Goal: Task Accomplishment & Management: Complete application form

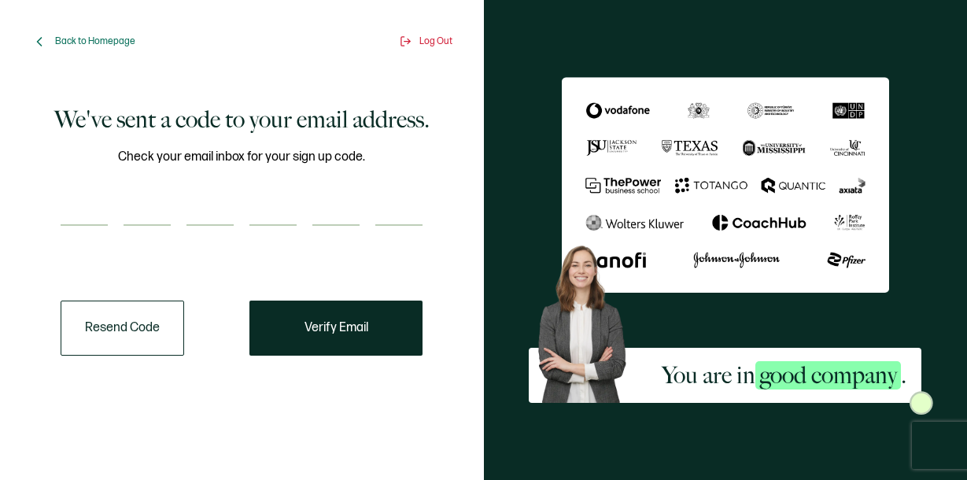
click at [201, 187] on div "Check your email inbox for your sign up code." at bounding box center [242, 196] width 362 height 98
click at [82, 208] on input "number" at bounding box center [84, 209] width 47 height 31
paste input "6"
type input "6"
type input "8"
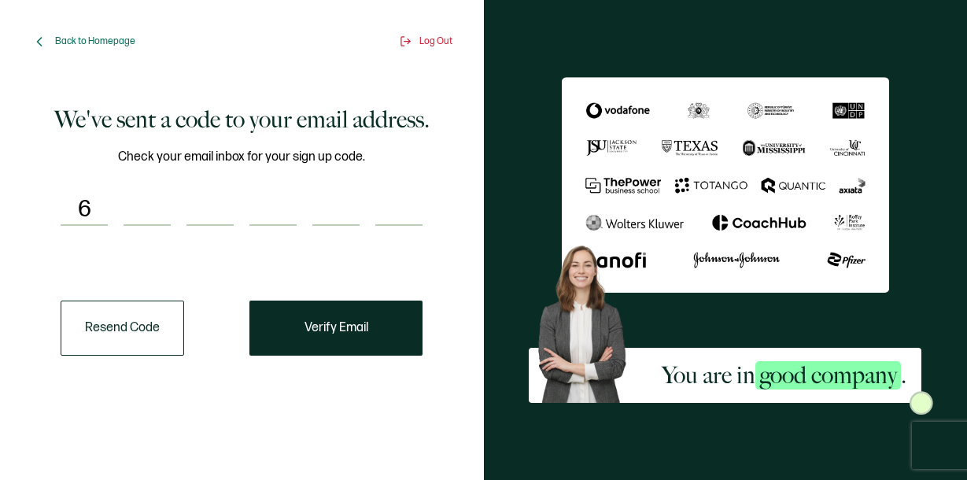
type input "9"
type input "6"
type input "4"
type input "0"
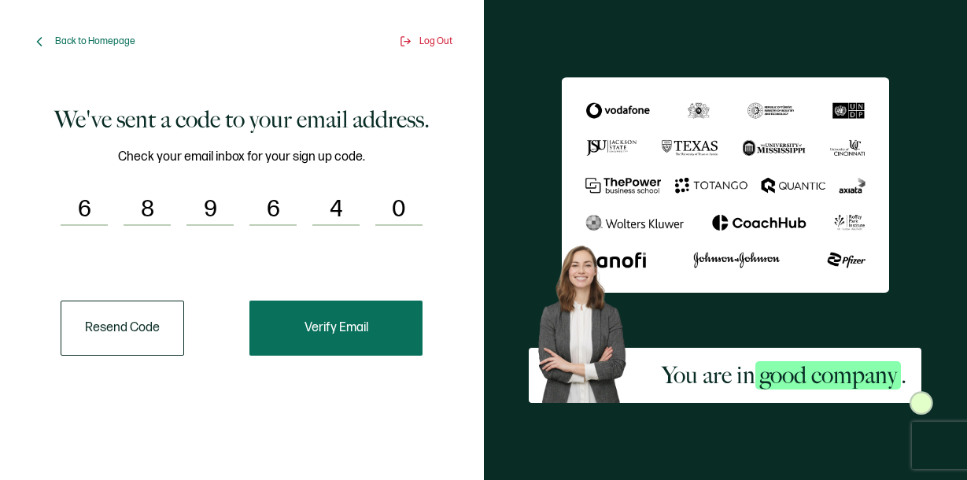
click at [320, 333] on span "Verify Email" at bounding box center [336, 328] width 64 height 13
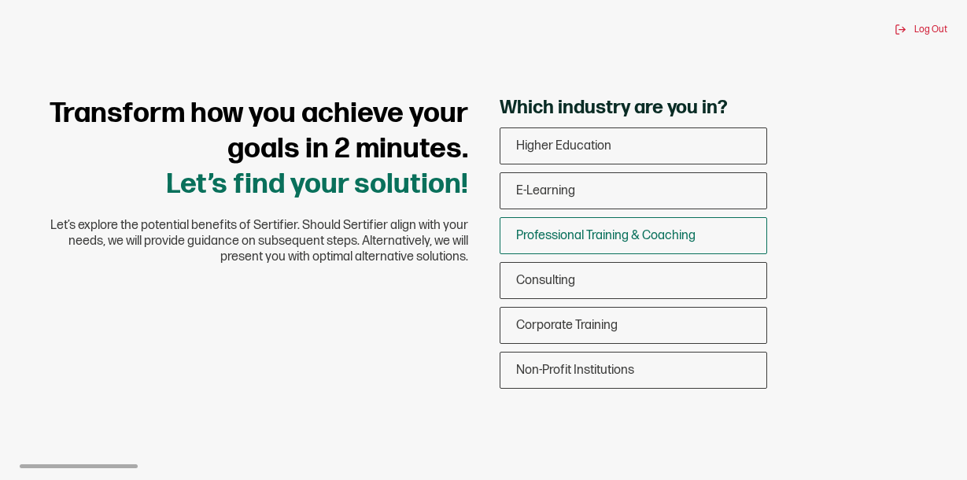
click at [605, 237] on span "Professional Training & Coaching" at bounding box center [605, 235] width 179 height 15
click at [0, 0] on input "Professional Training & Coaching" at bounding box center [0, 0] width 0 height 0
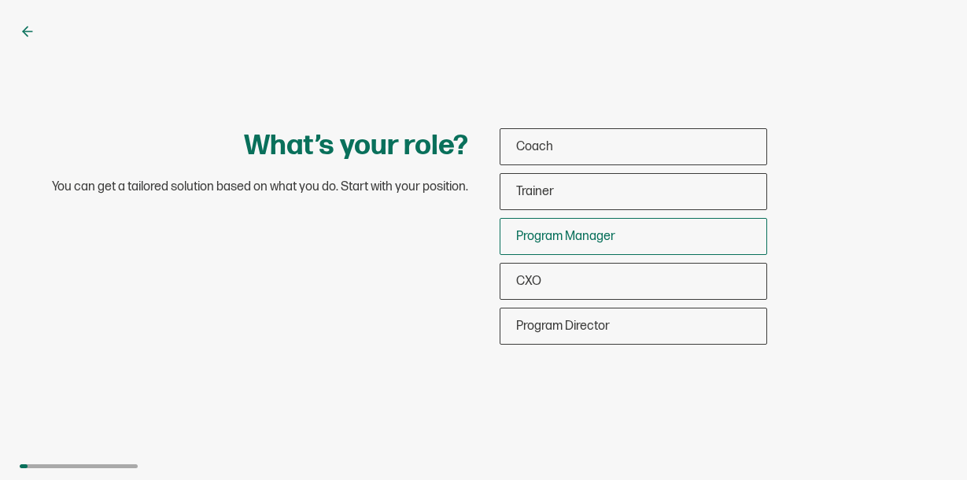
click at [596, 232] on span "Program Manager" at bounding box center [565, 236] width 99 height 15
click at [0, 0] on input "Program Manager" at bounding box center [0, 0] width 0 height 0
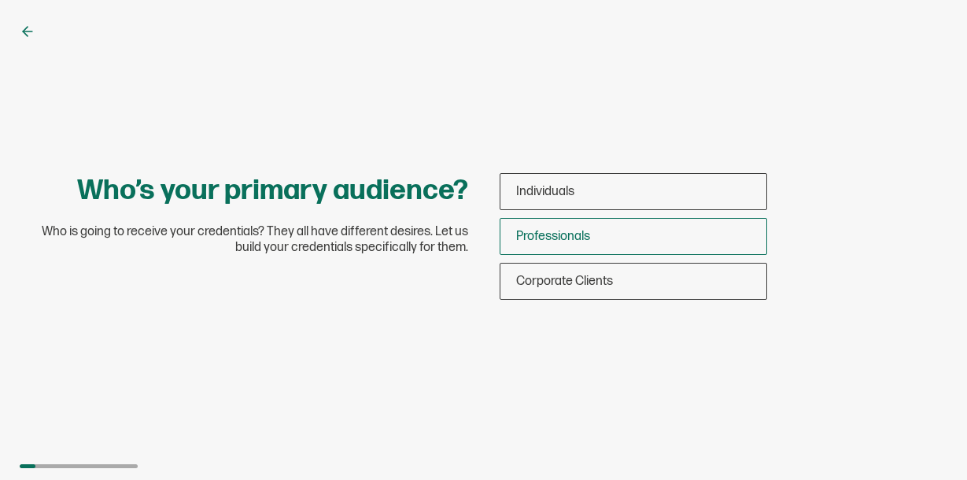
click at [588, 238] on span "Professionals" at bounding box center [553, 236] width 74 height 15
click at [0, 0] on input "Professionals" at bounding box center [0, 0] width 0 height 0
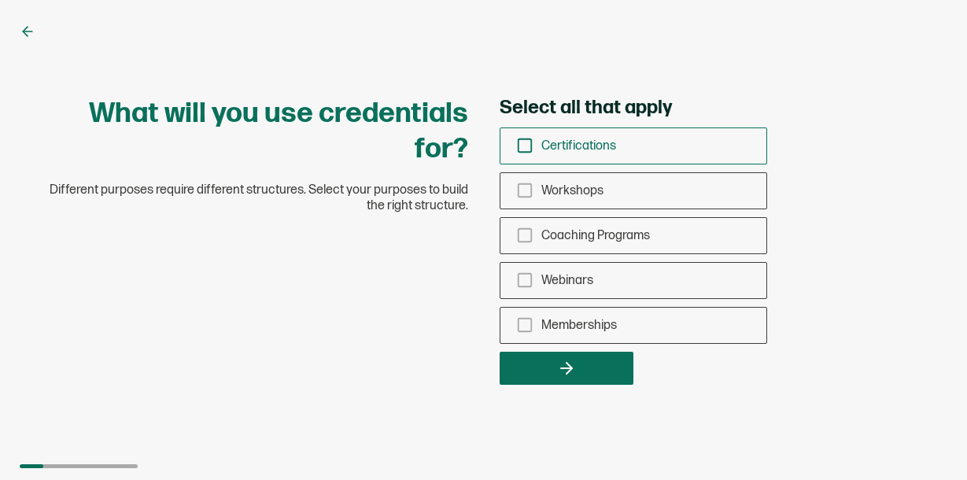
click at [523, 148] on icon "checkbox-group" at bounding box center [524, 145] width 17 height 17
click at [0, 0] on input "Certifications" at bounding box center [0, 0] width 0 height 0
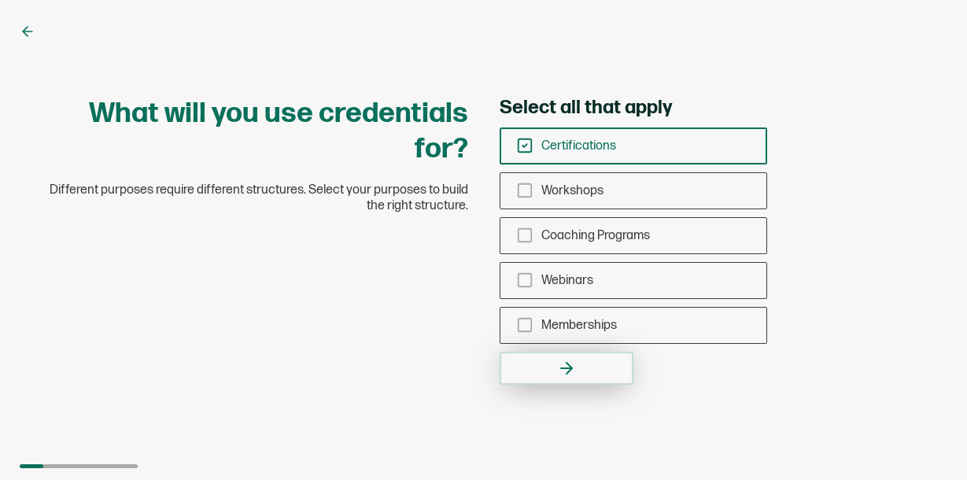
click at [549, 359] on button "button" at bounding box center [567, 368] width 134 height 33
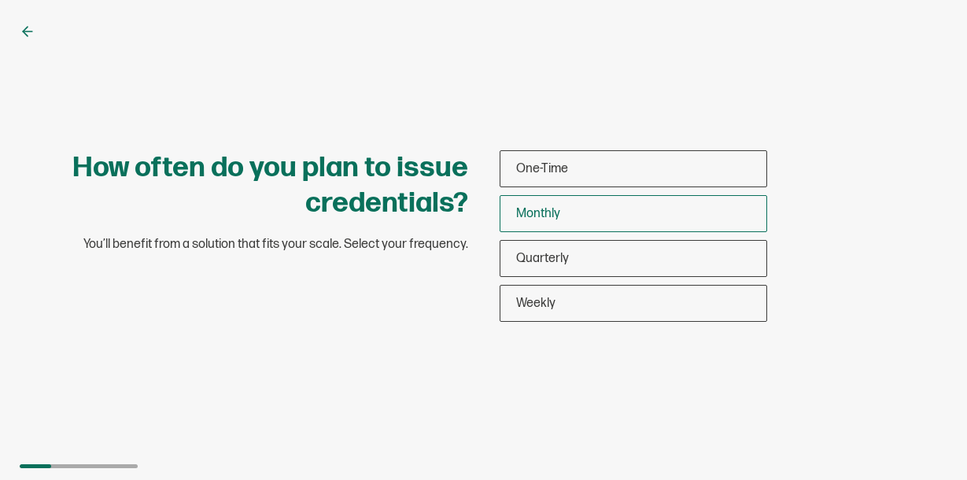
click at [570, 214] on div "Monthly" at bounding box center [633, 213] width 266 height 37
click at [0, 0] on input "Monthly" at bounding box center [0, 0] width 0 height 0
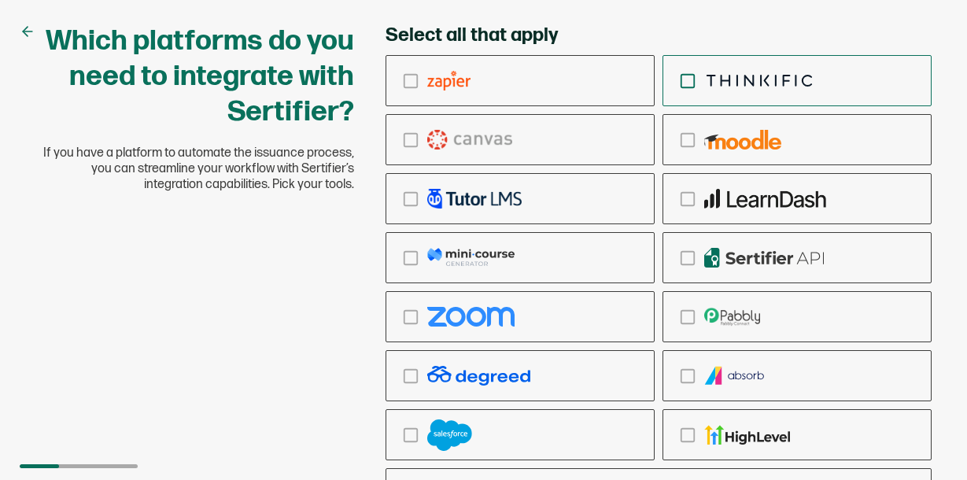
click at [686, 81] on icon "checkbox-group" at bounding box center [687, 80] width 17 height 17
click at [0, 0] on input "checkbox-group" at bounding box center [0, 0] width 0 height 0
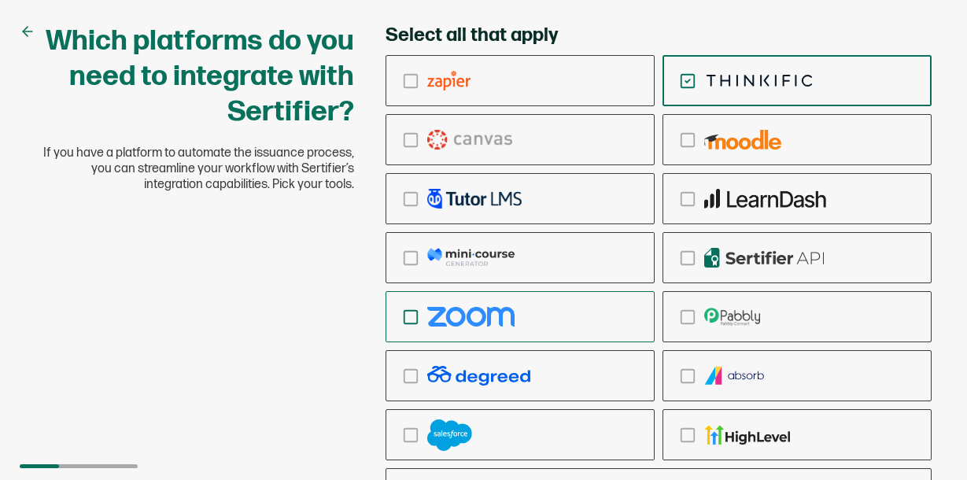
click at [408, 319] on icon "checkbox-group" at bounding box center [410, 316] width 17 height 17
click at [0, 0] on input "checkbox-group" at bounding box center [0, 0] width 0 height 0
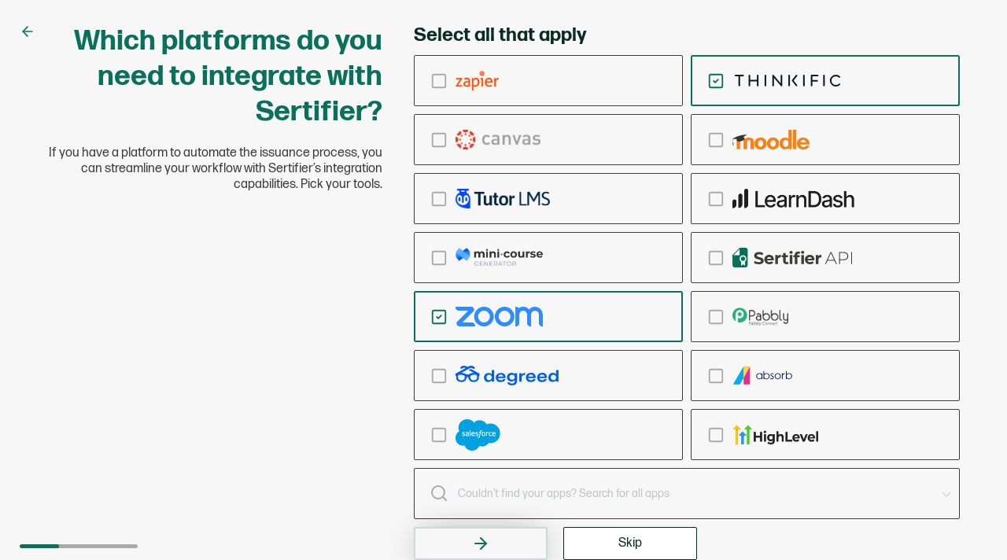
click at [489, 479] on icon "button" at bounding box center [480, 543] width 19 height 19
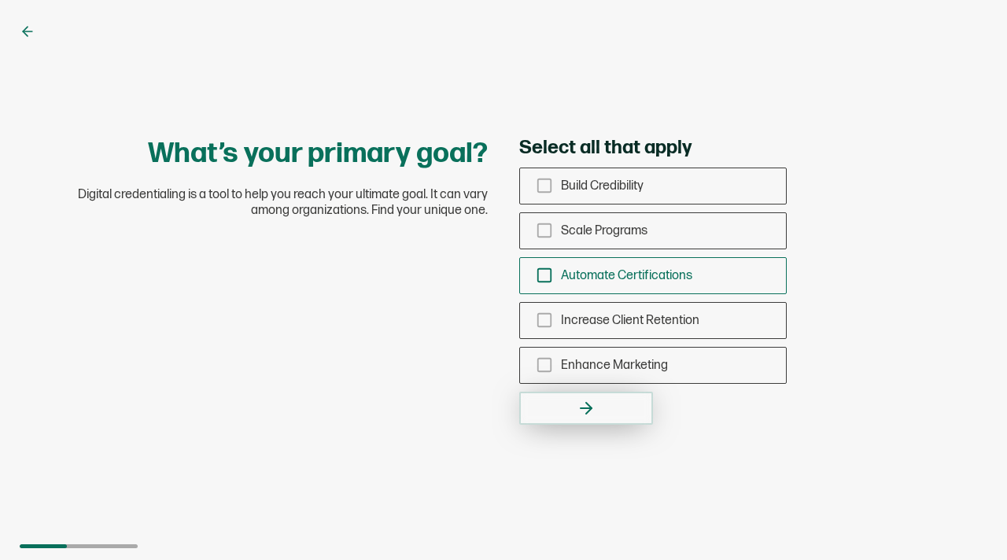
click at [548, 275] on icon "checkbox-group" at bounding box center [544, 275] width 17 height 17
click at [0, 0] on input "Automate Certifications" at bounding box center [0, 0] width 0 height 0
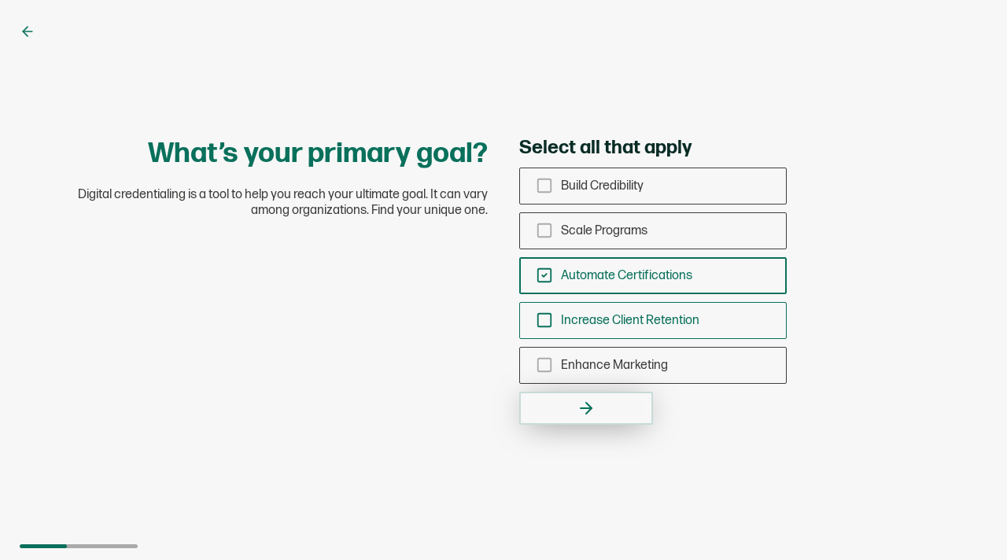
click at [544, 320] on icon "checkbox-group" at bounding box center [544, 320] width 17 height 17
click at [0, 0] on input "Increase Client Retention" at bounding box center [0, 0] width 0 height 0
click at [595, 410] on icon "button" at bounding box center [586, 408] width 19 height 19
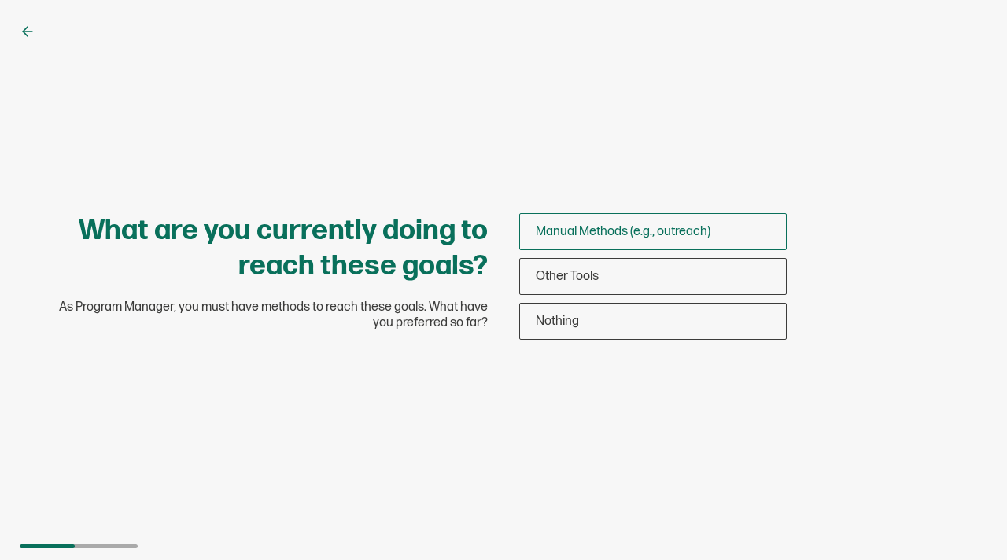
click at [588, 245] on div "Manual Methods (e.g., outreach)" at bounding box center [653, 231] width 266 height 37
click at [0, 0] on input "Manual Methods (e.g., outreach)" at bounding box center [0, 0] width 0 height 0
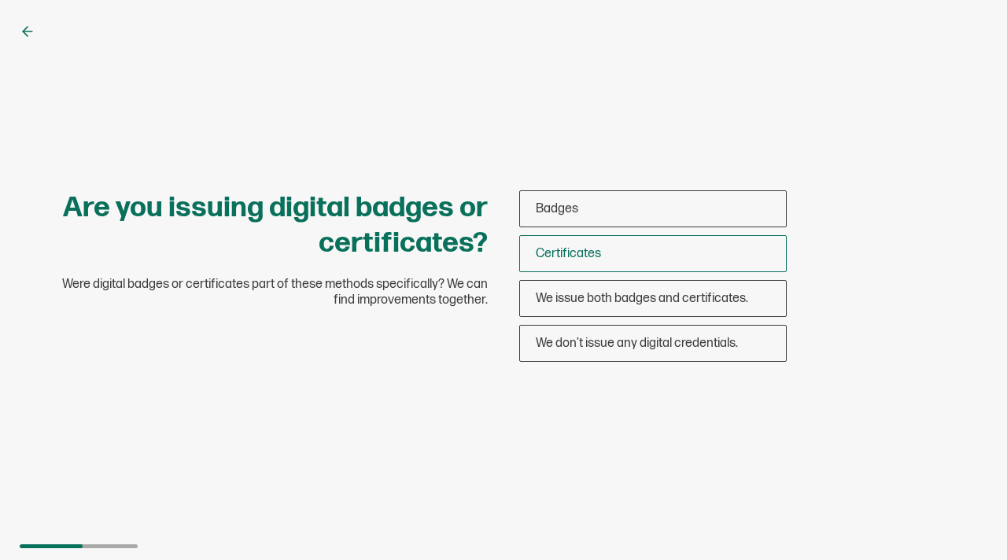
click at [624, 254] on div "Certificates" at bounding box center [653, 253] width 266 height 37
click at [0, 0] on input "Certificates" at bounding box center [0, 0] width 0 height 0
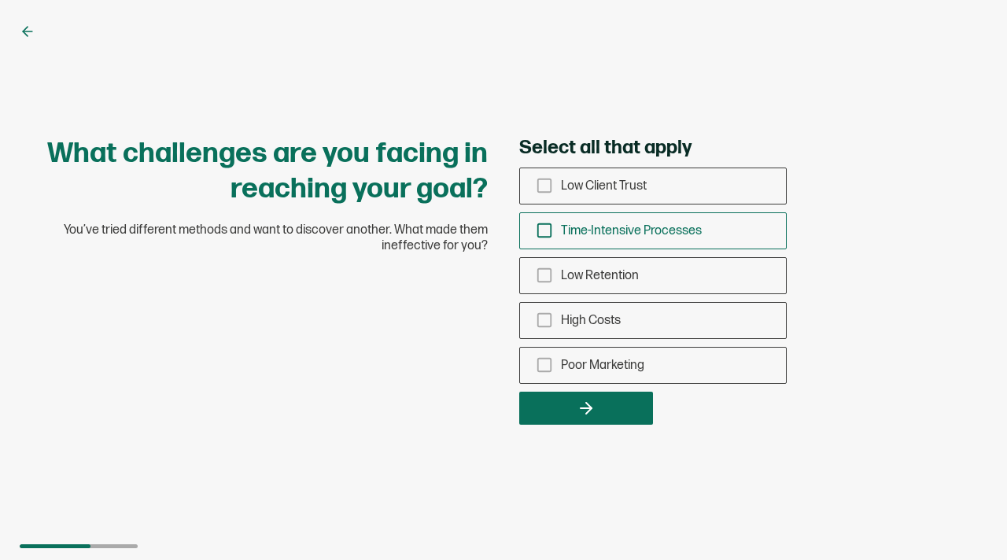
click at [547, 230] on icon "checkbox-group" at bounding box center [544, 230] width 17 height 17
click at [0, 0] on input "Time-Intensive Processes" at bounding box center [0, 0] width 0 height 0
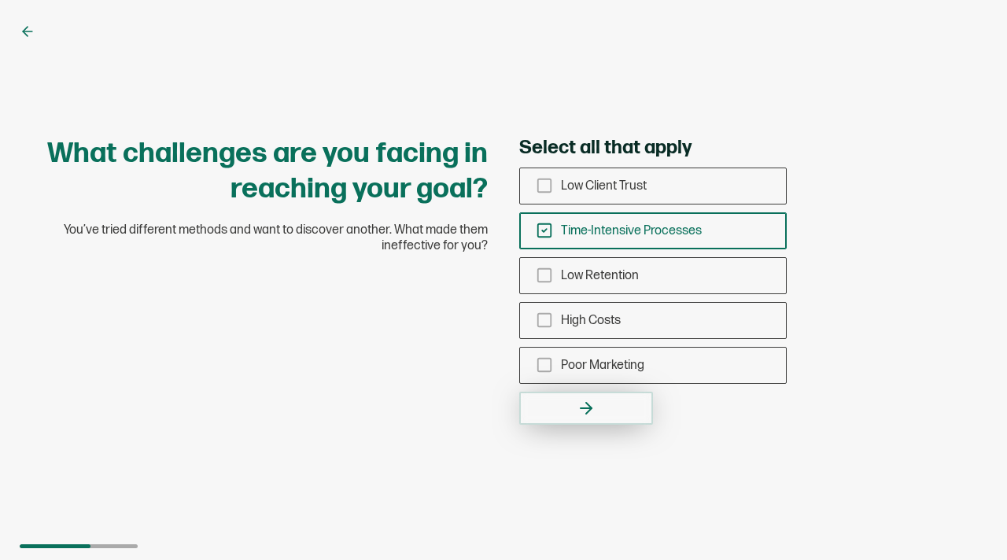
click at [592, 393] on button "button" at bounding box center [586, 408] width 134 height 33
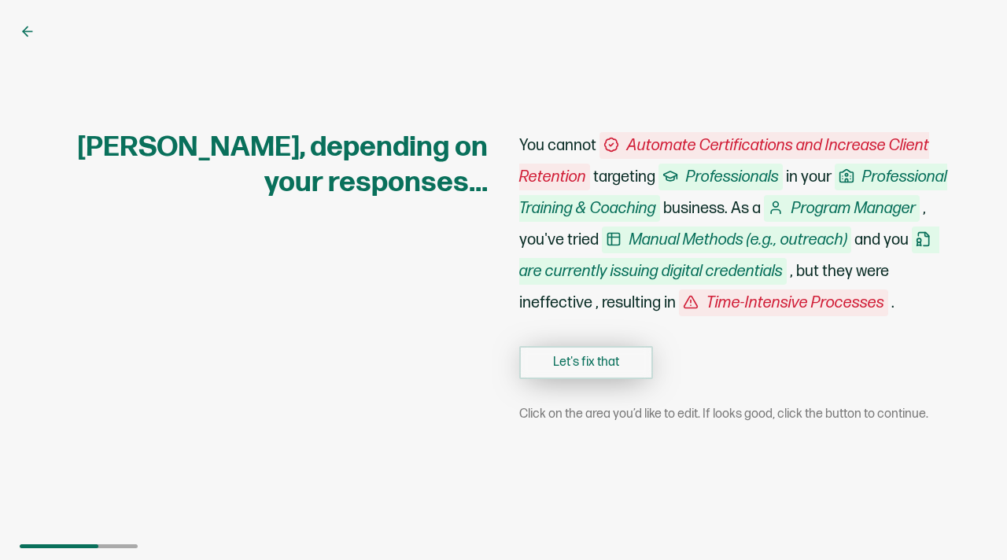
click at [593, 369] on button "Let's fix that" at bounding box center [586, 362] width 134 height 33
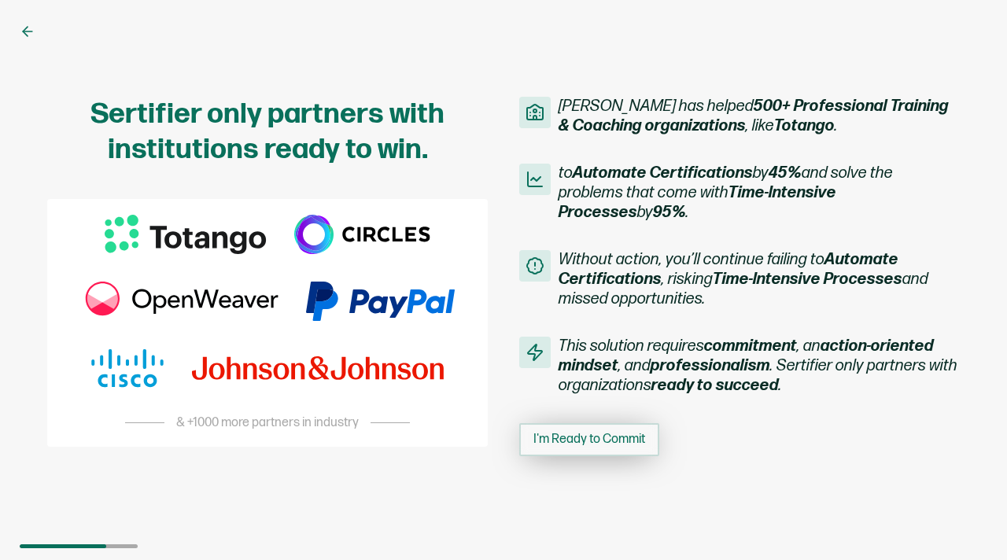
click at [585, 446] on span "I'm Ready to Commit" at bounding box center [589, 439] width 112 height 13
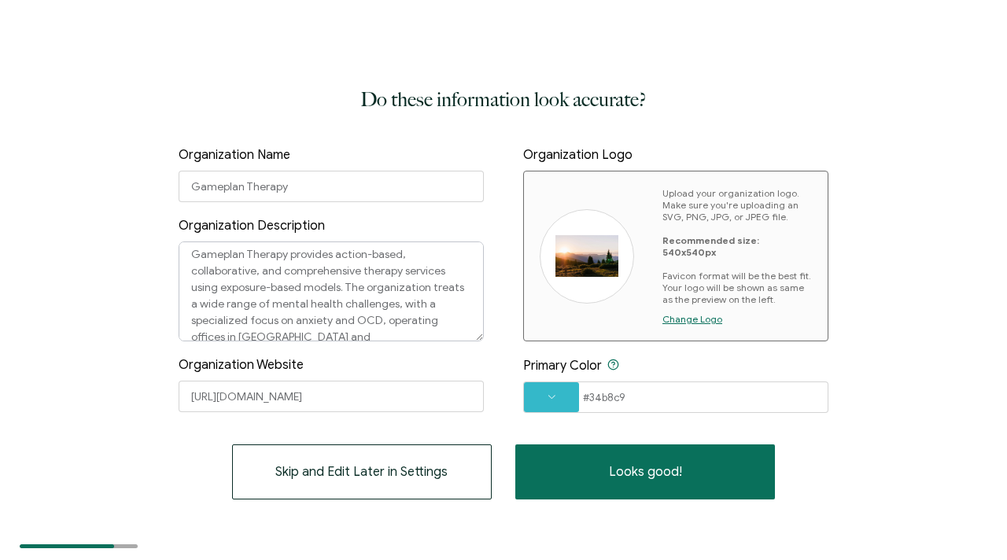
scroll to position [21, 0]
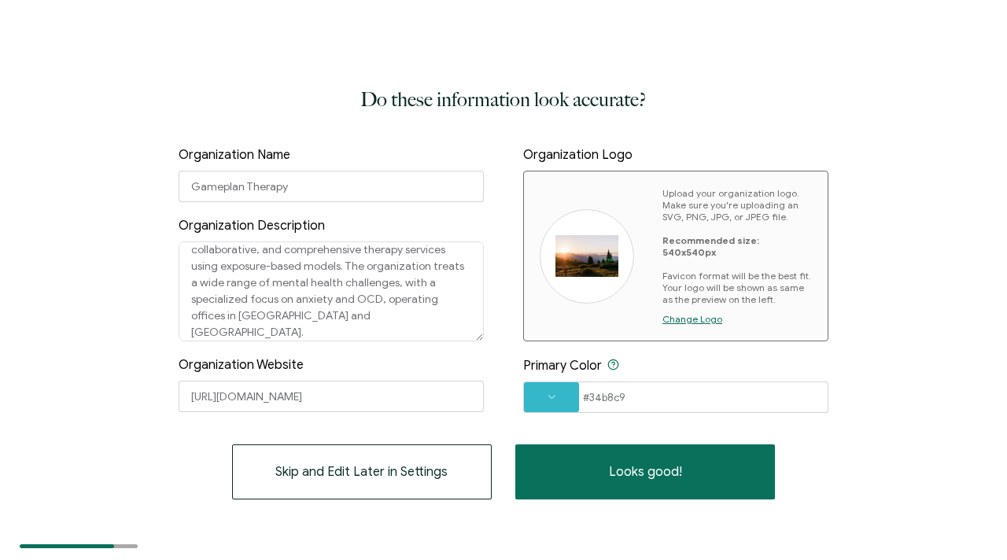
click at [679, 313] on span "Change Logo" at bounding box center [692, 319] width 60 height 12
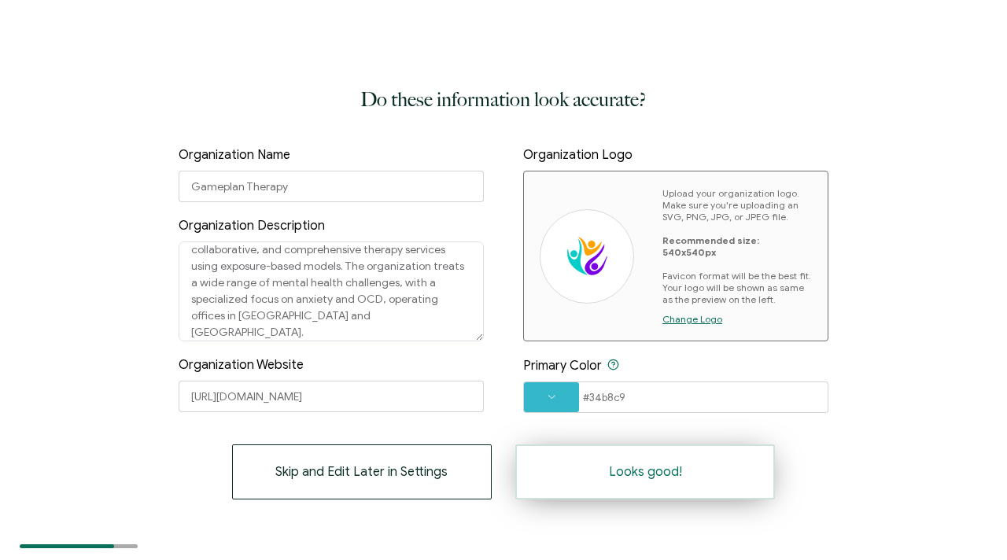
click at [585, 476] on button "Looks good!" at bounding box center [645, 472] width 260 height 55
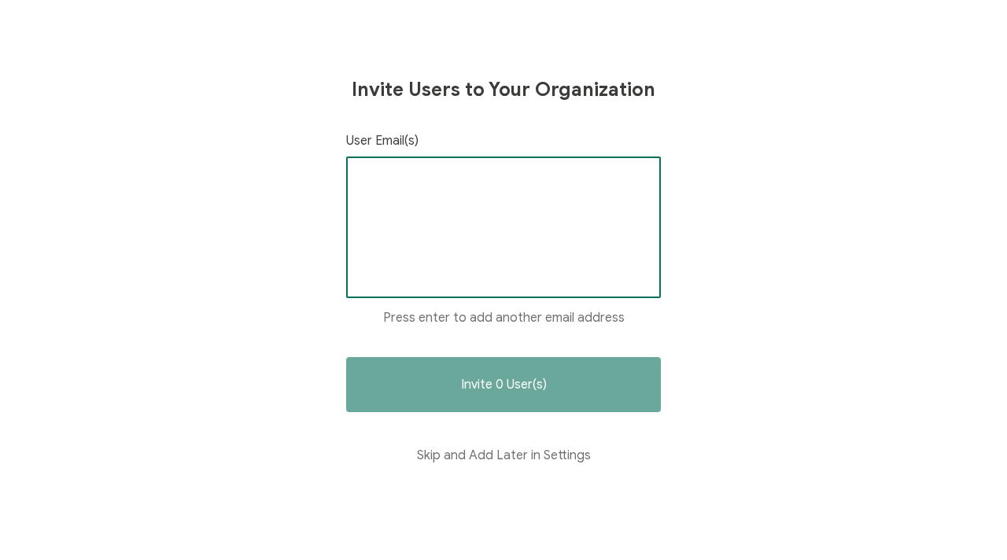
click at [481, 192] on input "text" at bounding box center [504, 182] width 288 height 24
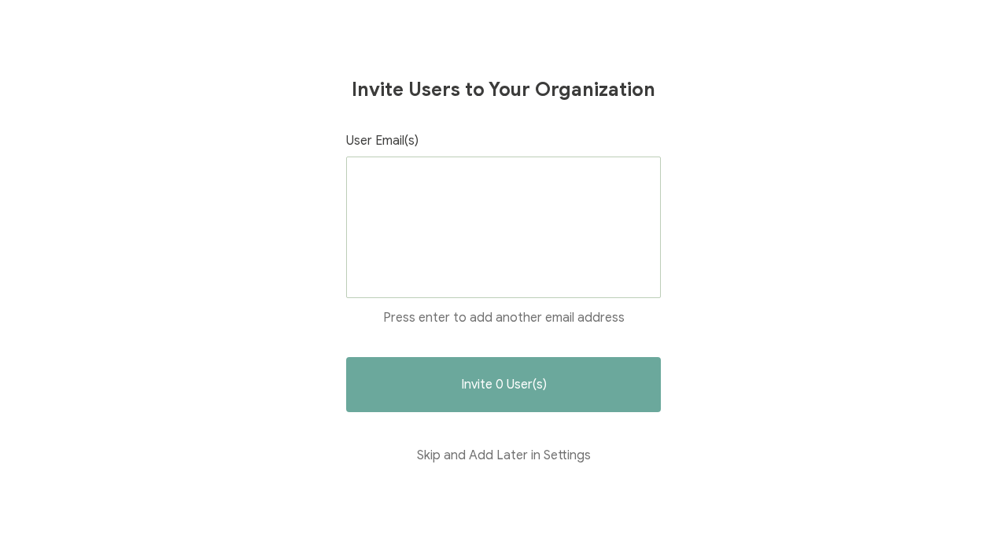
click at [501, 194] on div at bounding box center [503, 228] width 315 height 142
click at [520, 456] on button "Skip and Add Later in Settings" at bounding box center [503, 455] width 315 height 55
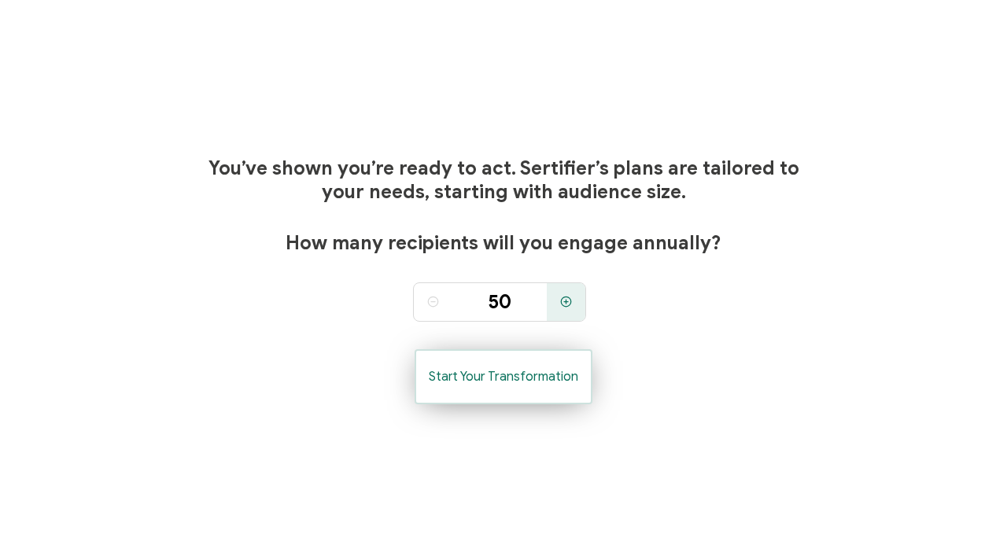
click at [544, 373] on span "Start Your Transformation" at bounding box center [503, 377] width 149 height 13
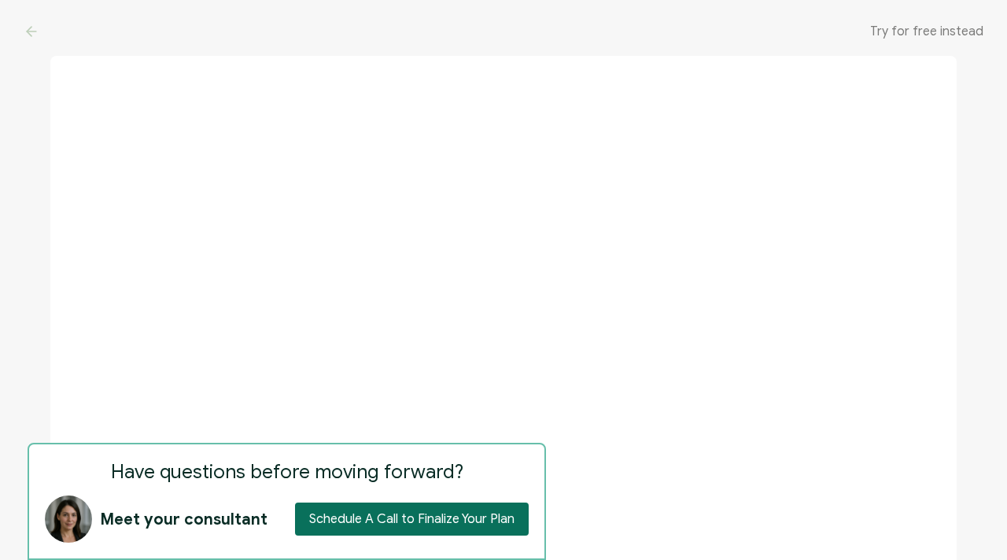
scroll to position [0, 0]
